Goal: Task Accomplishment & Management: Manage account settings

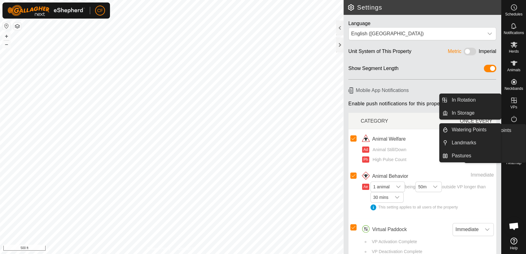
scroll to position [2356, 0]
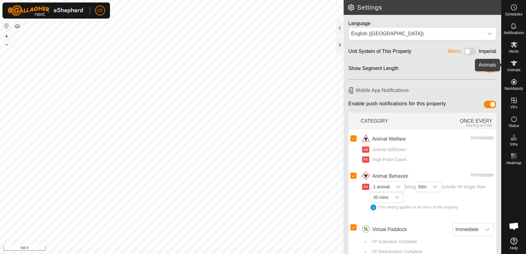
click at [512, 65] on icon at bounding box center [513, 62] width 7 height 7
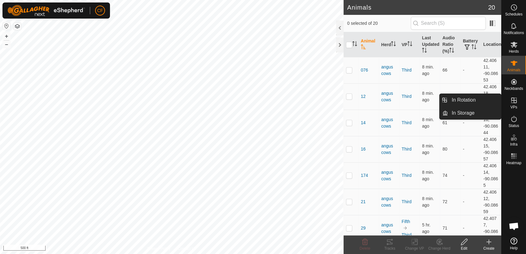
click at [514, 102] on icon at bounding box center [514, 101] width 6 height 6
click at [485, 98] on link "In Rotation" at bounding box center [474, 100] width 53 height 12
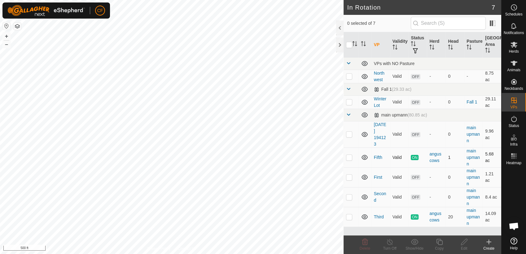
click at [349, 157] on p-checkbox at bounding box center [349, 157] width 6 height 5
checkbox input "true"
click at [390, 244] on line at bounding box center [389, 242] width 5 height 5
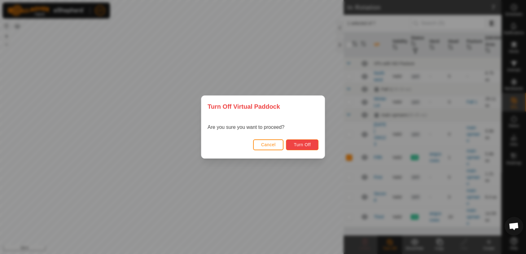
click at [306, 145] on span "Turn Off" at bounding box center [302, 144] width 17 height 5
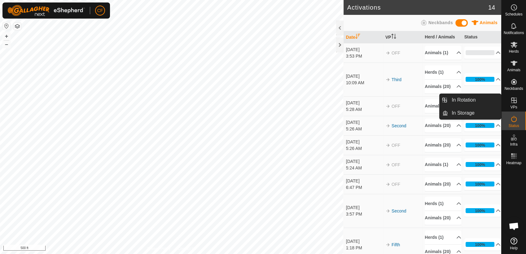
click at [513, 103] on icon at bounding box center [513, 100] width 7 height 7
click at [480, 100] on link "In Rotation" at bounding box center [474, 100] width 53 height 12
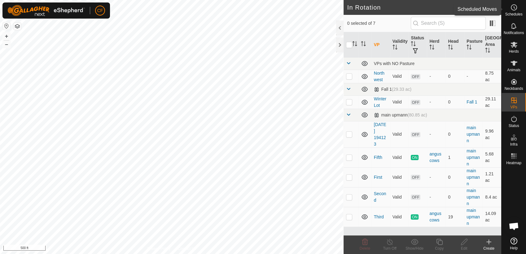
click at [516, 9] on icon at bounding box center [513, 7] width 7 height 7
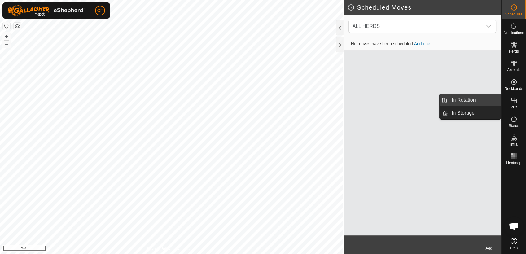
click at [490, 98] on link "In Rotation" at bounding box center [474, 100] width 53 height 12
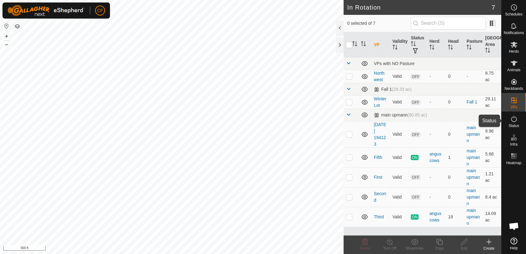
click at [513, 122] on icon at bounding box center [514, 119] width 6 height 6
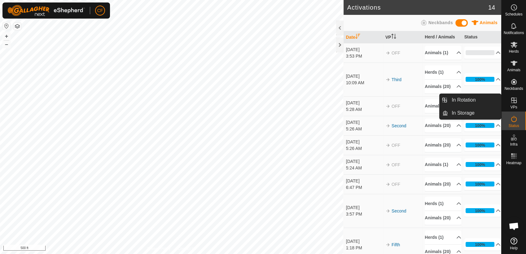
click at [514, 98] on icon at bounding box center [513, 100] width 7 height 7
click at [486, 100] on link "In Rotation" at bounding box center [474, 100] width 53 height 12
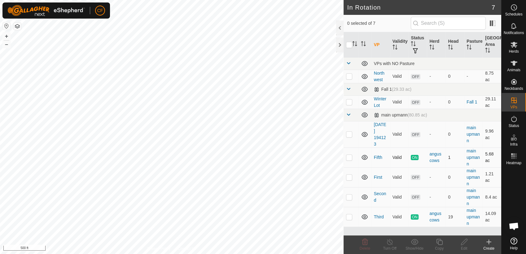
click at [349, 158] on p-checkbox at bounding box center [349, 157] width 6 height 5
click at [414, 242] on icon at bounding box center [415, 241] width 8 height 7
checkbox input "false"
checkbox input "true"
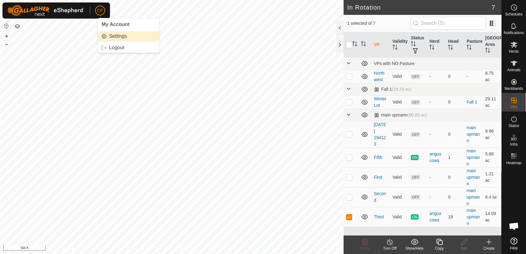
click at [114, 36] on link "Settings" at bounding box center [128, 36] width 61 height 10
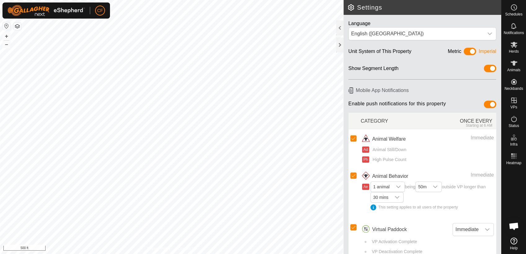
scroll to position [9, 0]
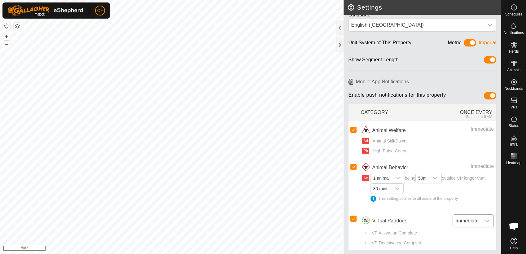
click at [485, 219] on icon "dropdown trigger" at bounding box center [487, 220] width 5 height 5
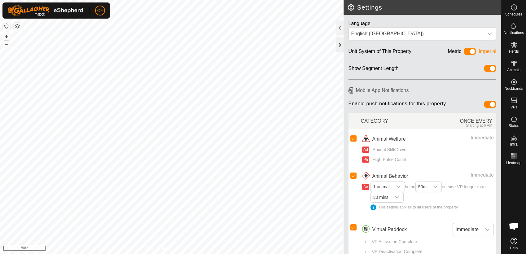
click at [338, 44] on div at bounding box center [339, 44] width 7 height 15
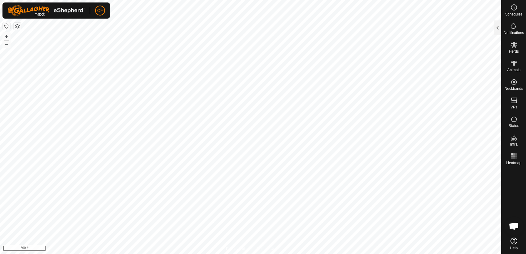
click at [514, 244] on icon at bounding box center [514, 241] width 7 height 7
click at [512, 242] on icon at bounding box center [514, 241] width 7 height 7
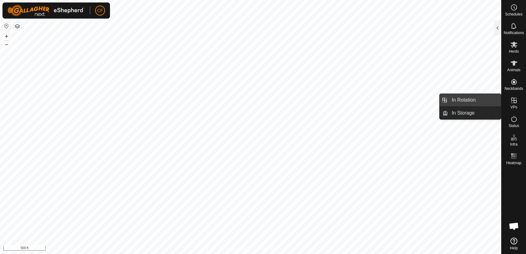
click at [489, 101] on link "In Rotation" at bounding box center [474, 100] width 53 height 12
click at [482, 100] on link "In Rotation" at bounding box center [474, 100] width 53 height 12
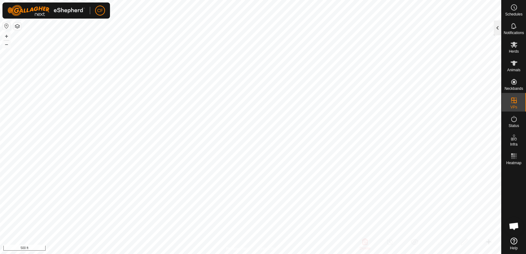
click at [498, 29] on div at bounding box center [497, 27] width 7 height 15
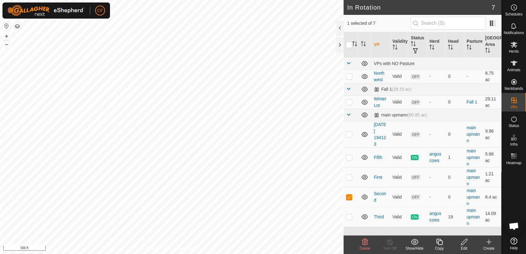
checkbox input "false"
checkbox input "true"
click at [515, 122] on icon at bounding box center [513, 118] width 7 height 7
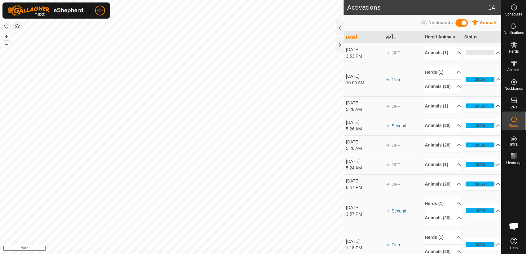
click at [489, 83] on p-accordion-header "100%" at bounding box center [482, 79] width 37 height 12
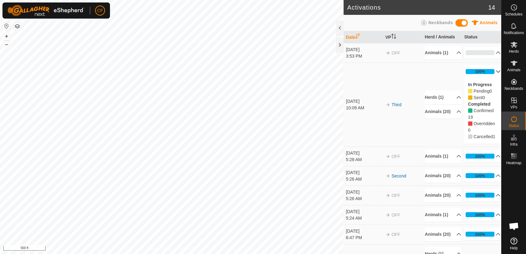
click at [490, 72] on p-accordion-header "100%" at bounding box center [482, 71] width 37 height 12
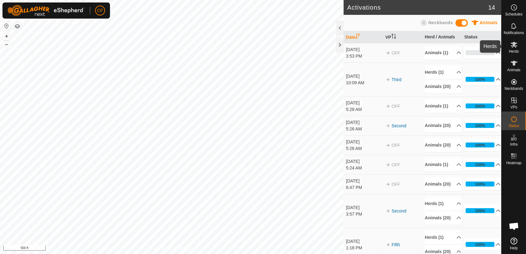
click at [515, 47] on icon at bounding box center [514, 45] width 7 height 6
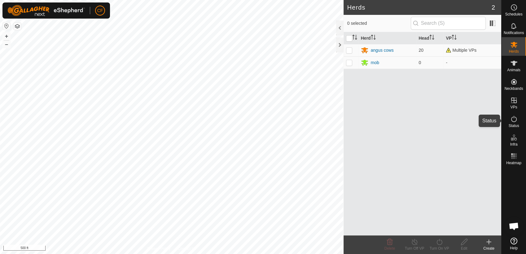
click at [514, 122] on icon at bounding box center [514, 119] width 6 height 6
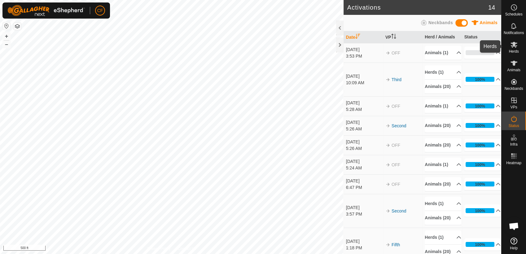
click at [512, 50] on span "Herds" at bounding box center [514, 52] width 10 height 4
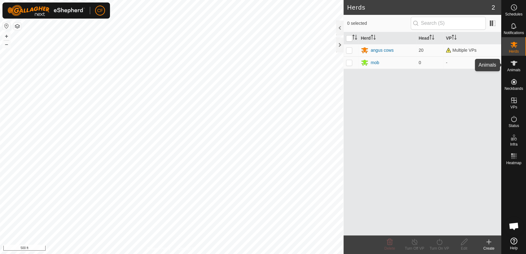
click at [515, 67] on es-animals-svg-icon at bounding box center [513, 63] width 11 height 10
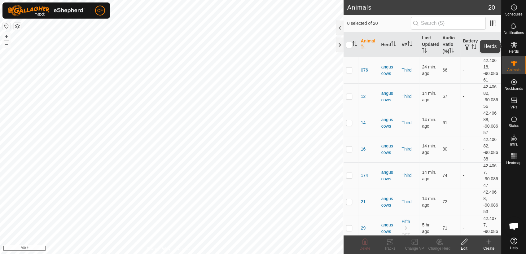
click at [515, 47] on icon at bounding box center [514, 45] width 7 height 6
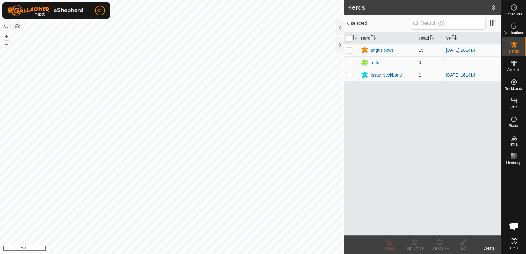
scroll to position [2336, 0]
click at [518, 70] on span "Animals" at bounding box center [513, 70] width 13 height 4
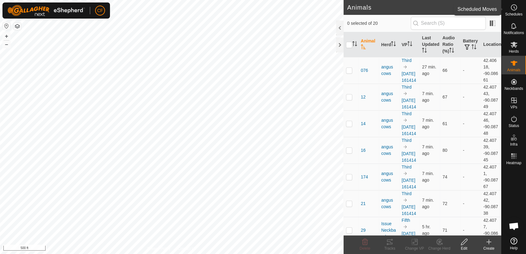
click at [512, 11] on es-schedule-vp-svg-icon at bounding box center [513, 7] width 11 height 10
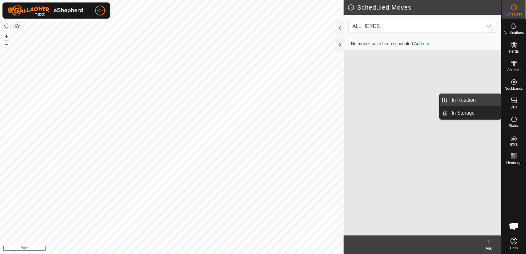
click at [487, 99] on link "In Rotation" at bounding box center [474, 100] width 53 height 12
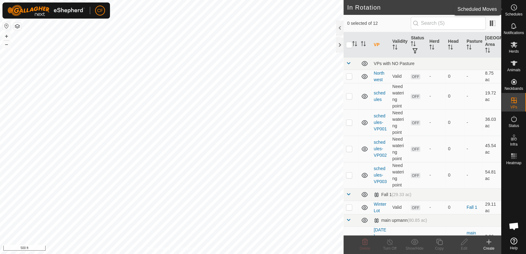
click at [508, 14] on span "Schedules" at bounding box center [513, 14] width 17 height 4
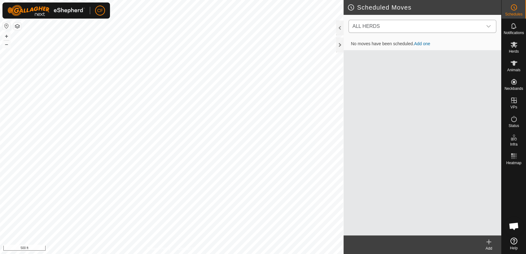
click at [489, 29] on icon "dropdown trigger" at bounding box center [488, 26] width 5 height 5
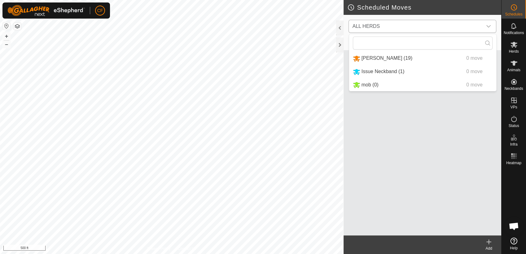
click at [378, 58] on li "angus cows (19) 0 move" at bounding box center [422, 58] width 147 height 13
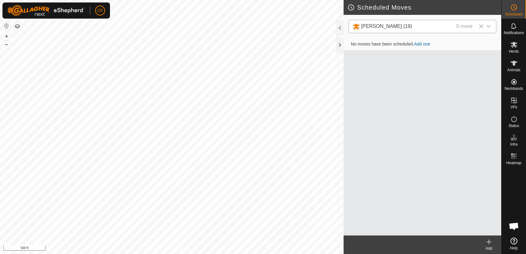
click at [419, 45] on link "Add one" at bounding box center [422, 44] width 16 height 5
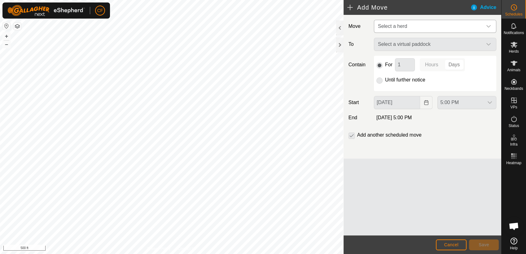
click at [489, 25] on icon "dropdown trigger" at bounding box center [488, 26] width 5 height 5
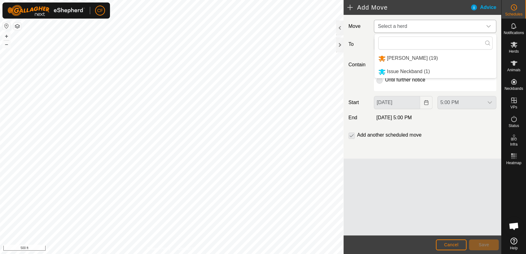
click at [424, 59] on li "angus cows (19)" at bounding box center [436, 58] width 122 height 13
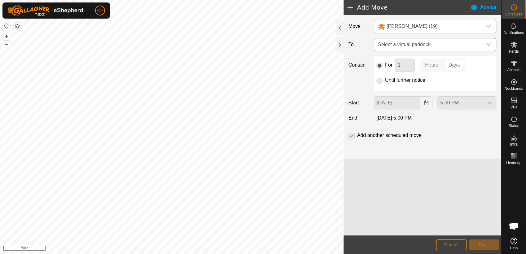
click at [486, 46] on icon "dropdown trigger" at bounding box center [488, 44] width 5 height 5
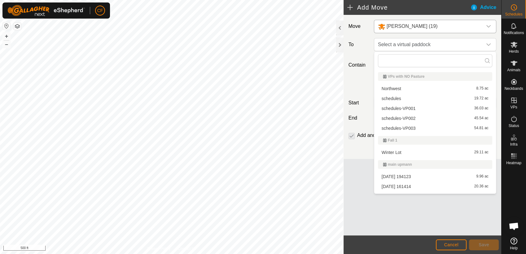
click at [403, 99] on li "schedules 19.72 ac" at bounding box center [435, 98] width 114 height 9
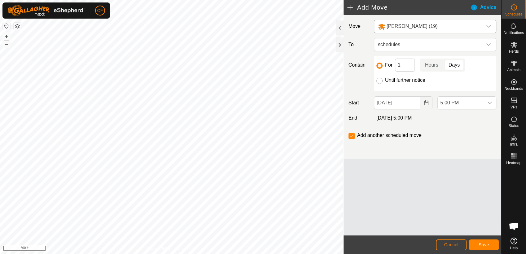
click at [379, 82] on input "Until further notice" at bounding box center [379, 81] width 6 height 6
radio input "true"
checkbox input "false"
click at [379, 82] on input "Until further notice" at bounding box center [379, 81] width 6 height 6
click at [380, 66] on input "For" at bounding box center [379, 66] width 6 height 6
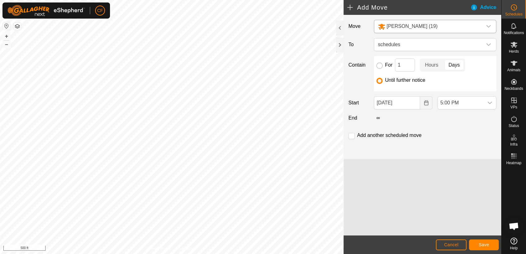
radio input "true"
checkbox input "true"
click at [258, 0] on html "CF Schedules Notifications Herds Animals Neckbands VPs Status Infra Heatmap Hel…" at bounding box center [263, 127] width 526 height 254
click at [515, 69] on span "Animals" at bounding box center [513, 70] width 13 height 4
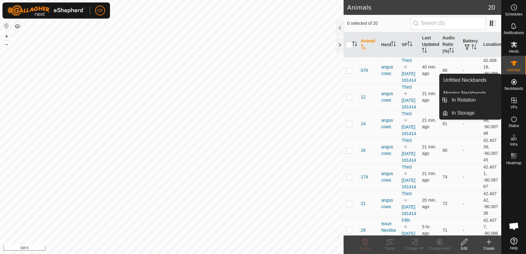
click at [516, 102] on icon at bounding box center [514, 101] width 6 height 6
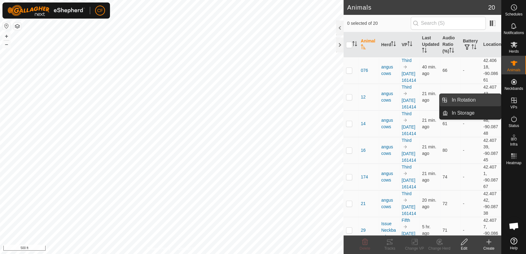
click at [485, 99] on link "In Rotation" at bounding box center [474, 100] width 53 height 12
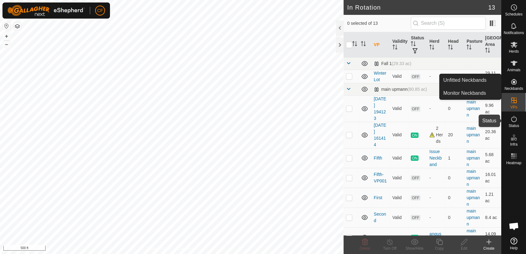
click at [513, 117] on icon at bounding box center [514, 119] width 6 height 6
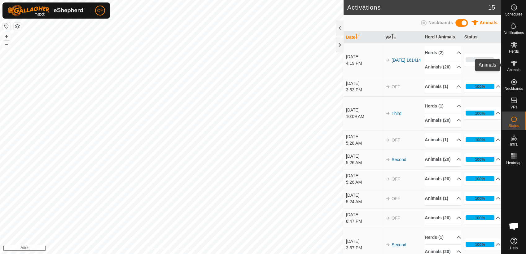
click at [516, 65] on icon at bounding box center [513, 62] width 7 height 7
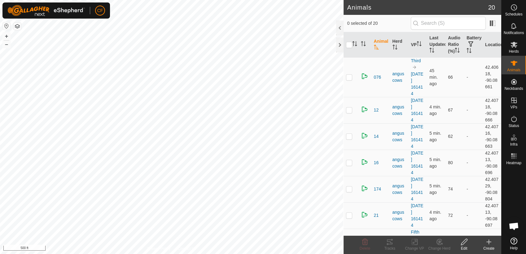
scroll to position [2336, 0]
click at [6, 36] on button "+" at bounding box center [6, 36] width 7 height 7
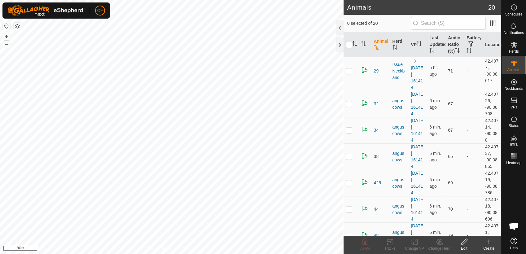
scroll to position [179, 0]
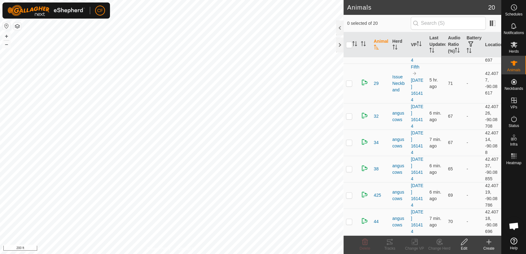
scroll to position [179, 0]
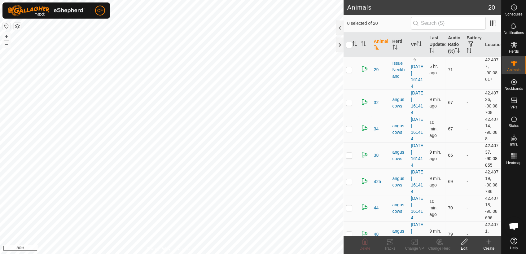
click at [349, 155] on p-checkbox at bounding box center [349, 155] width 6 height 5
click at [463, 244] on icon at bounding box center [464, 242] width 6 height 6
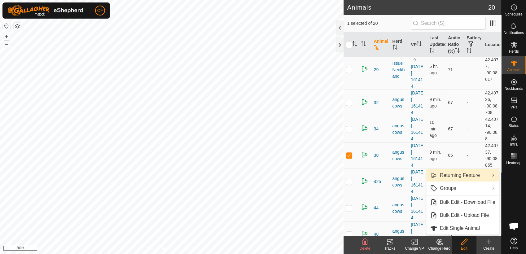
click at [465, 173] on link "Returning Feature" at bounding box center [462, 175] width 73 height 12
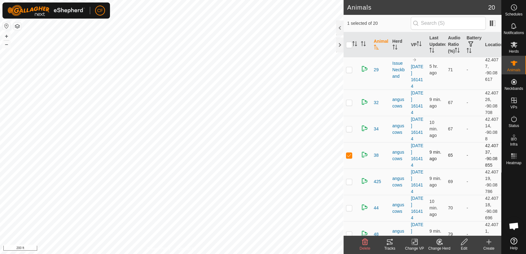
click at [348, 153] on p-checkbox at bounding box center [349, 155] width 6 height 5
checkbox input "false"
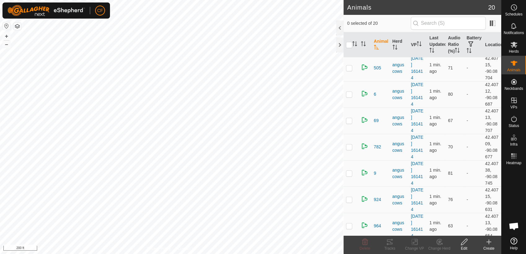
scroll to position [374, 0]
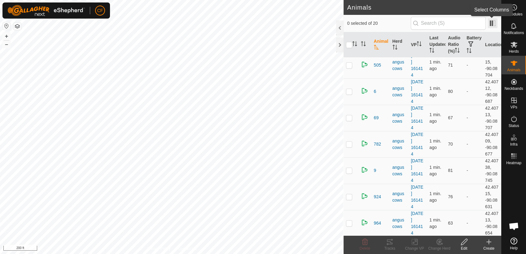
click at [492, 22] on span at bounding box center [493, 23] width 10 height 10
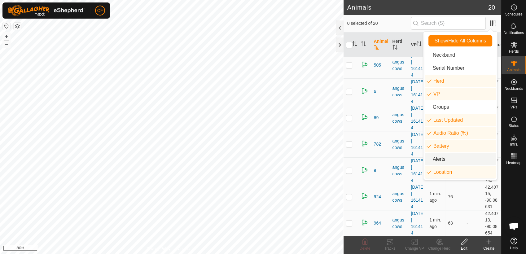
click at [444, 157] on li "Alerts" at bounding box center [460, 159] width 71 height 12
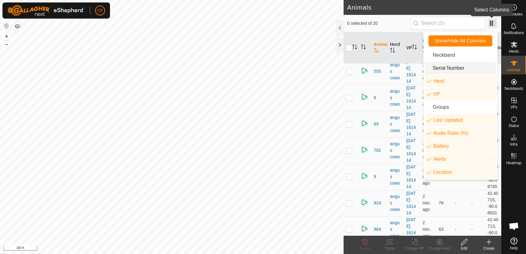
click at [491, 24] on span at bounding box center [493, 23] width 10 height 10
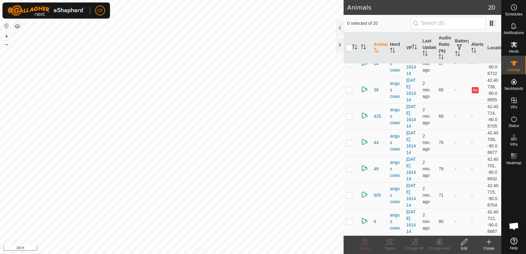
scroll to position [305, 0]
click at [6, 45] on button "–" at bounding box center [6, 44] width 7 height 7
click at [5, 38] on button "+" at bounding box center [6, 36] width 7 height 7
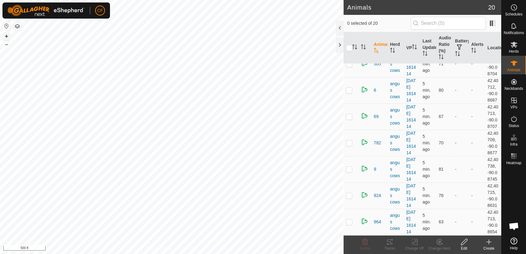
scroll to position [511, 0]
click at [499, 36] on span at bounding box center [500, 48] width 2 height 32
